Goal: Find specific page/section: Find specific page/section

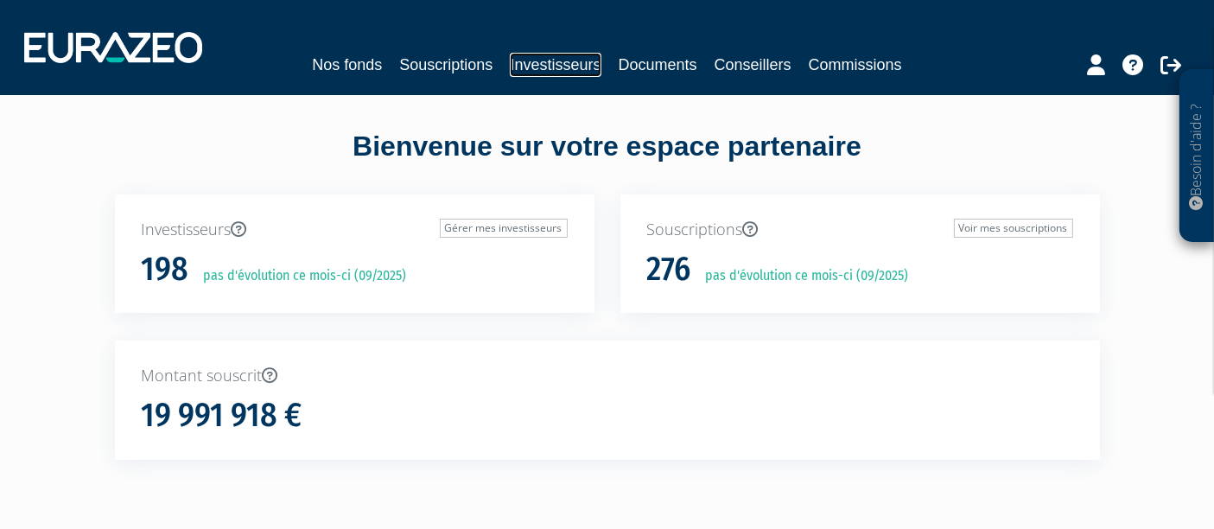
click at [553, 55] on link "Investisseurs" at bounding box center [555, 65] width 91 height 24
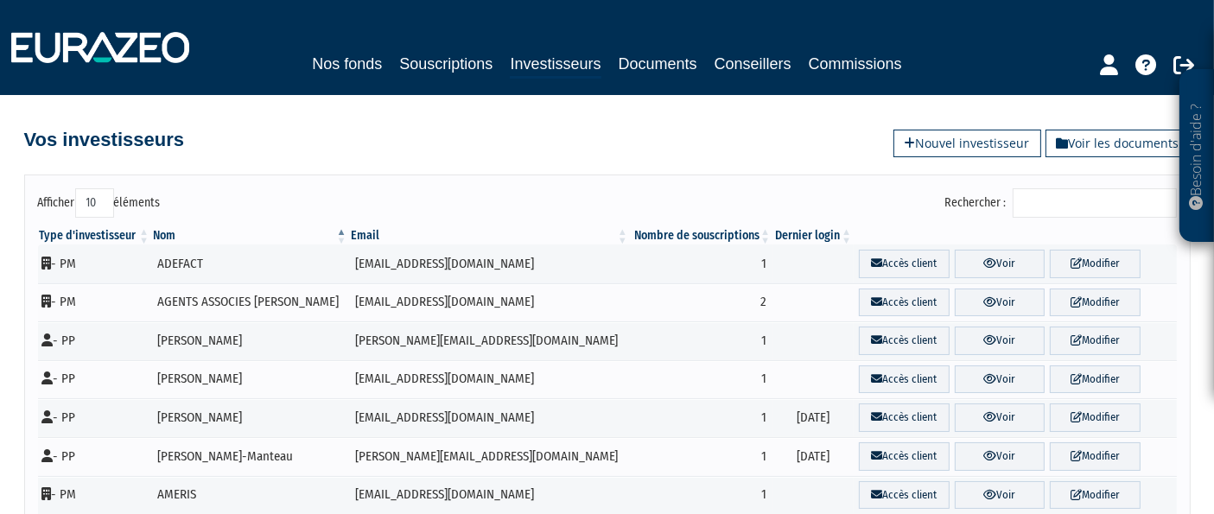
click at [1058, 206] on input "Rechercher :" at bounding box center [1095, 202] width 164 height 29
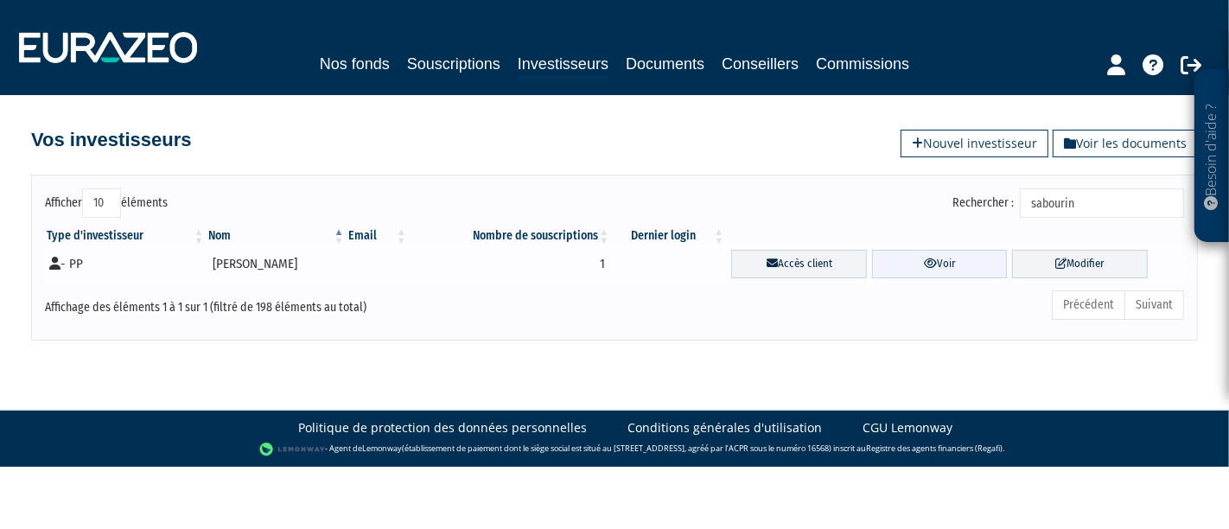
type input "sabourin"
click at [942, 255] on link "Voir" at bounding box center [940, 264] width 136 height 29
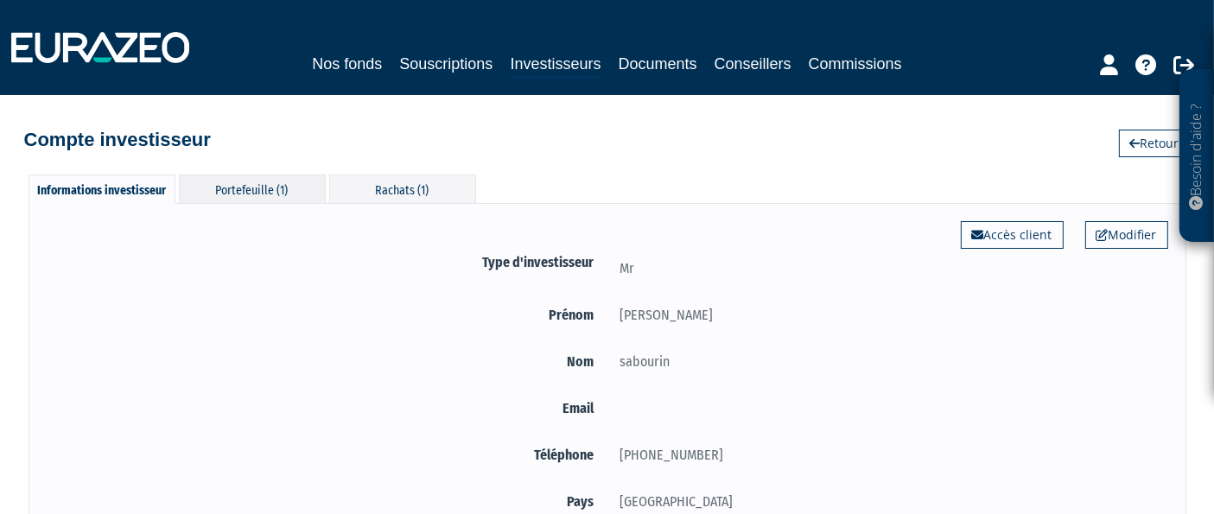
click at [300, 178] on div "Portefeuille (1)" at bounding box center [252, 189] width 147 height 29
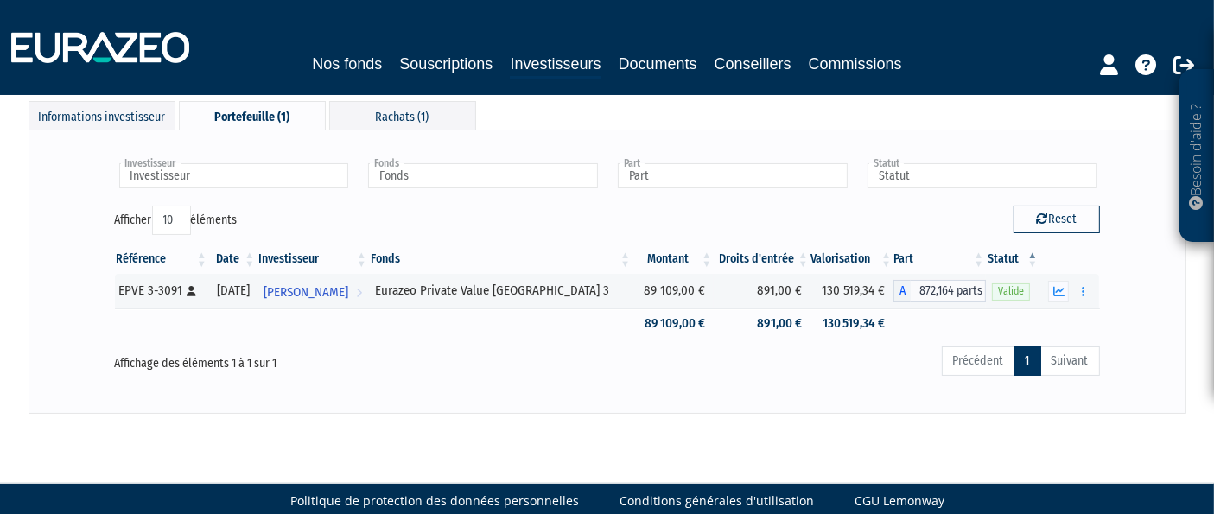
scroll to position [73, 0]
